Goal: Task Accomplishment & Management: Manage account settings

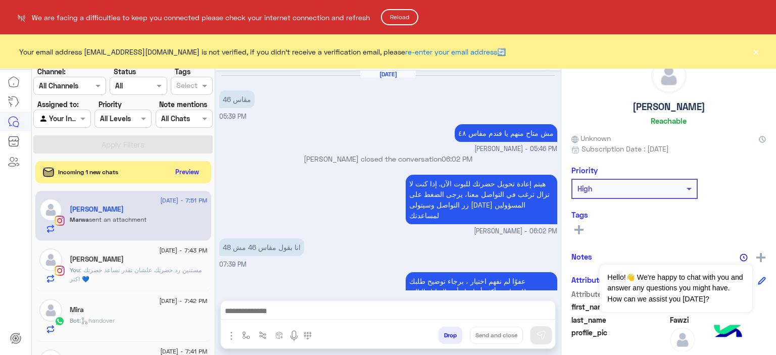
scroll to position [876, 0]
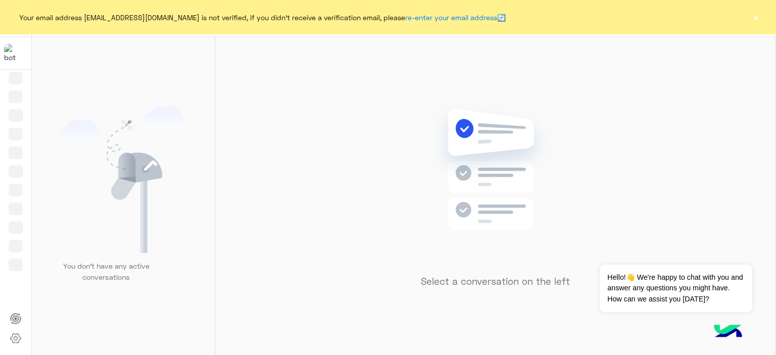
click at [759, 18] on button "×" at bounding box center [756, 17] width 10 height 10
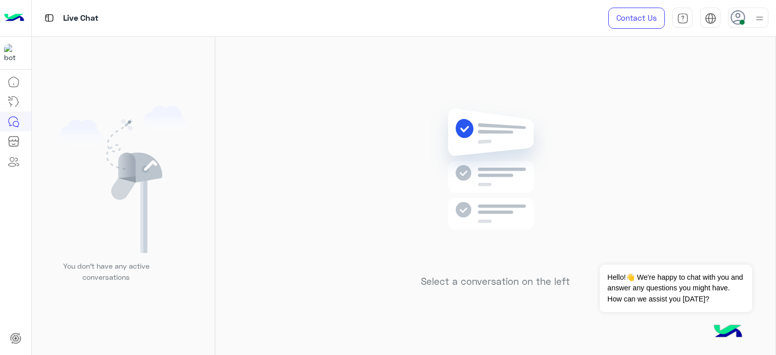
click at [759, 18] on img at bounding box center [759, 18] width 13 height 13
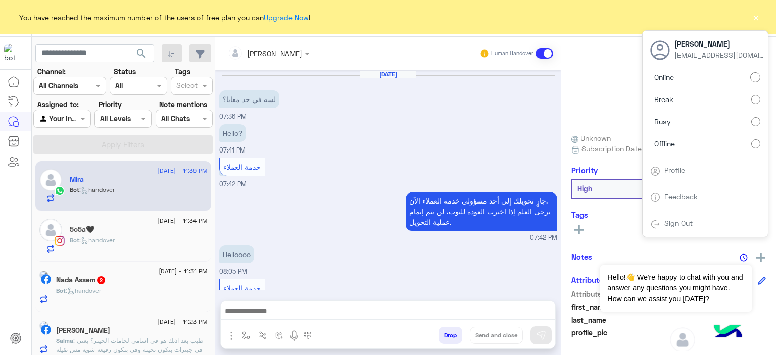
scroll to position [683, 0]
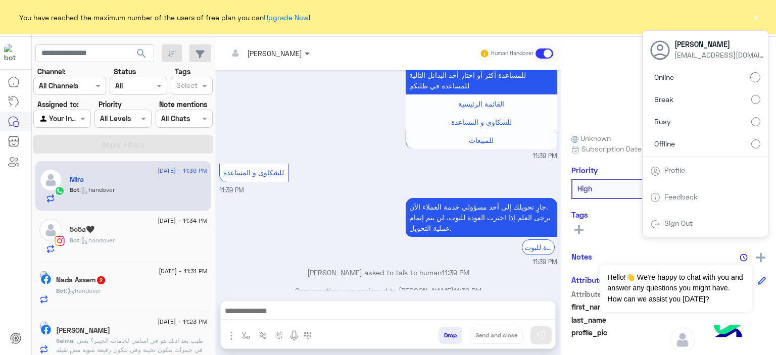
click at [302, 51] on span at bounding box center [308, 53] width 13 height 11
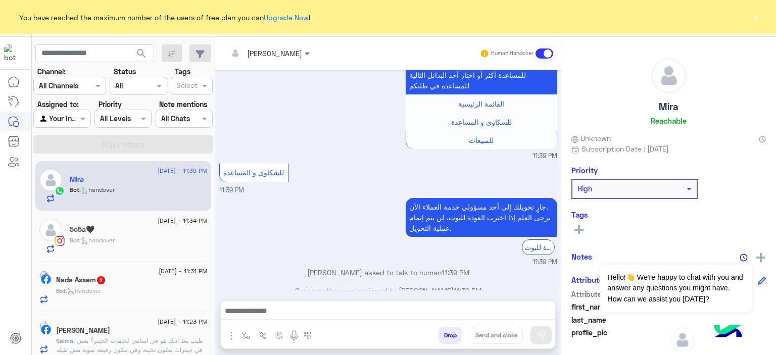
click at [302, 51] on span at bounding box center [308, 53] width 13 height 11
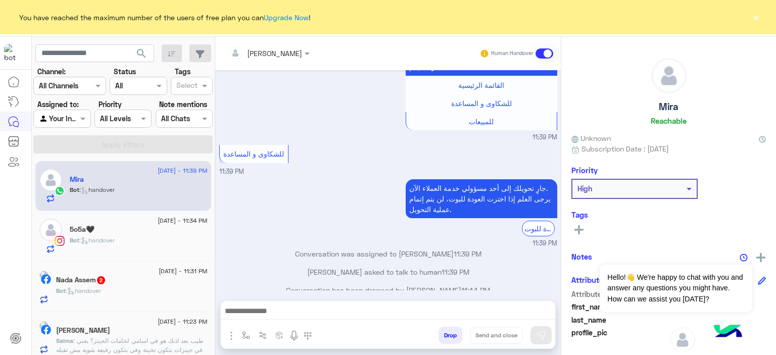
click at [754, 20] on button "×" at bounding box center [756, 17] width 10 height 10
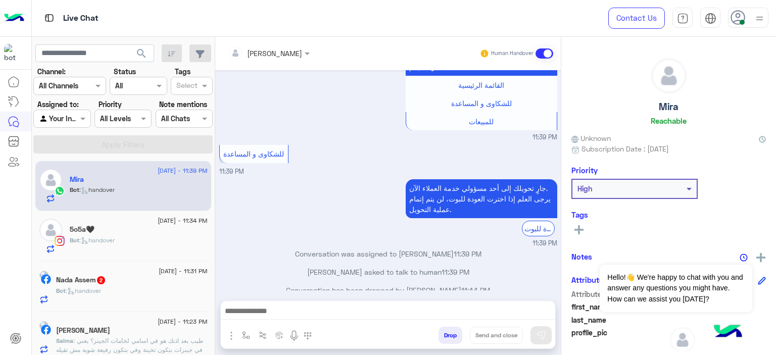
click at [754, 20] on img at bounding box center [759, 18] width 13 height 13
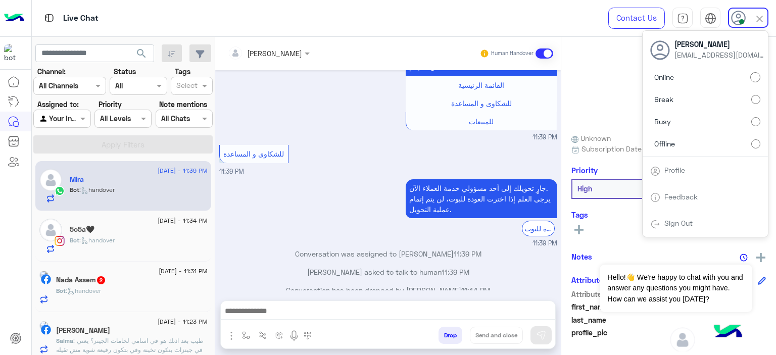
click at [735, 143] on label "Offline" at bounding box center [705, 143] width 110 height 18
click at [532, 24] on div "Live Chat Contact Us Help Center عربي English Amina Hamdy aminahamdy412@gmail.c…" at bounding box center [404, 18] width 745 height 37
